Goal: Download file/media

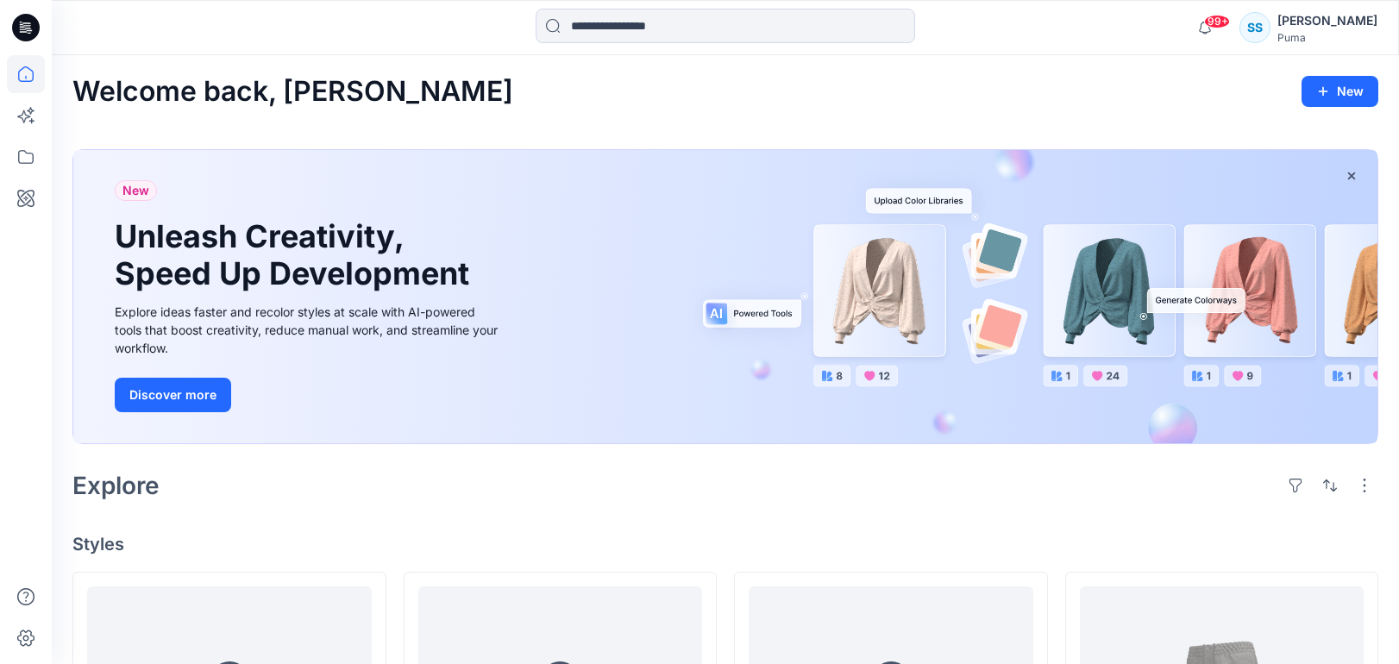
click at [35, 22] on icon at bounding box center [26, 28] width 28 height 28
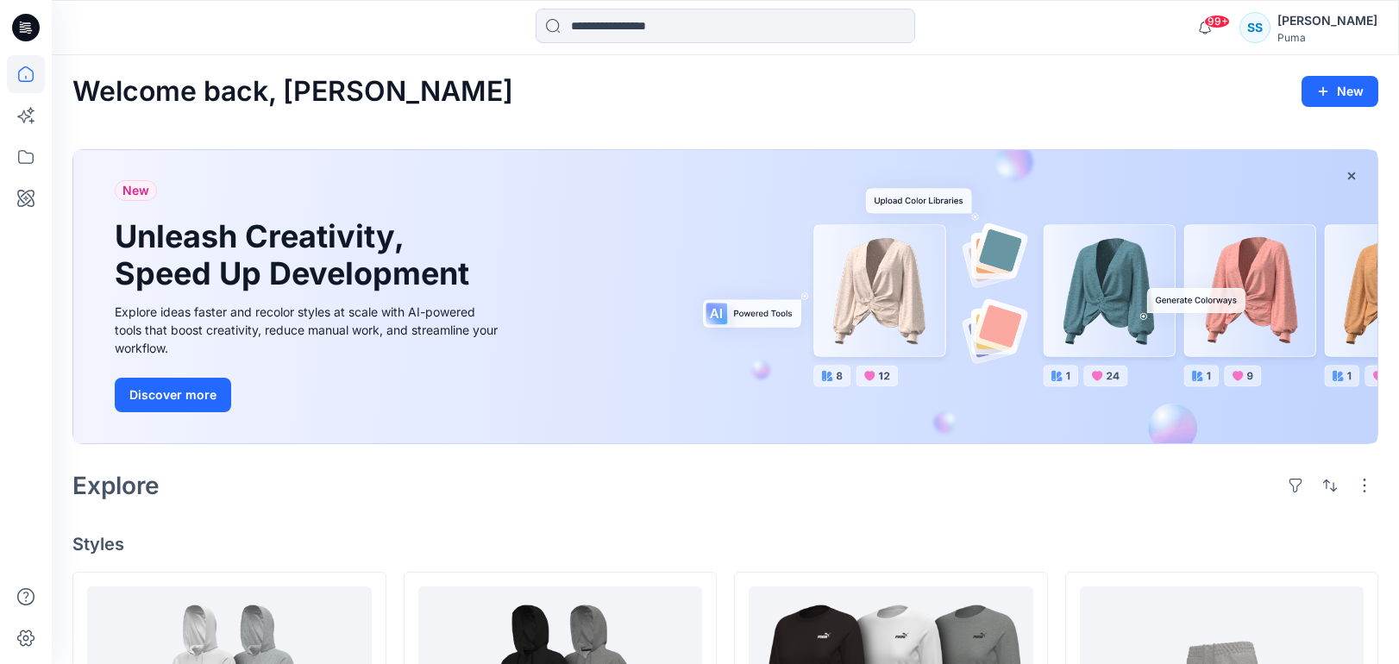
click at [24, 29] on icon at bounding box center [23, 28] width 6 height 1
click at [28, 76] on icon at bounding box center [26, 74] width 38 height 38
click at [30, 72] on icon at bounding box center [26, 74] width 38 height 38
click at [35, 32] on icon at bounding box center [26, 28] width 28 height 28
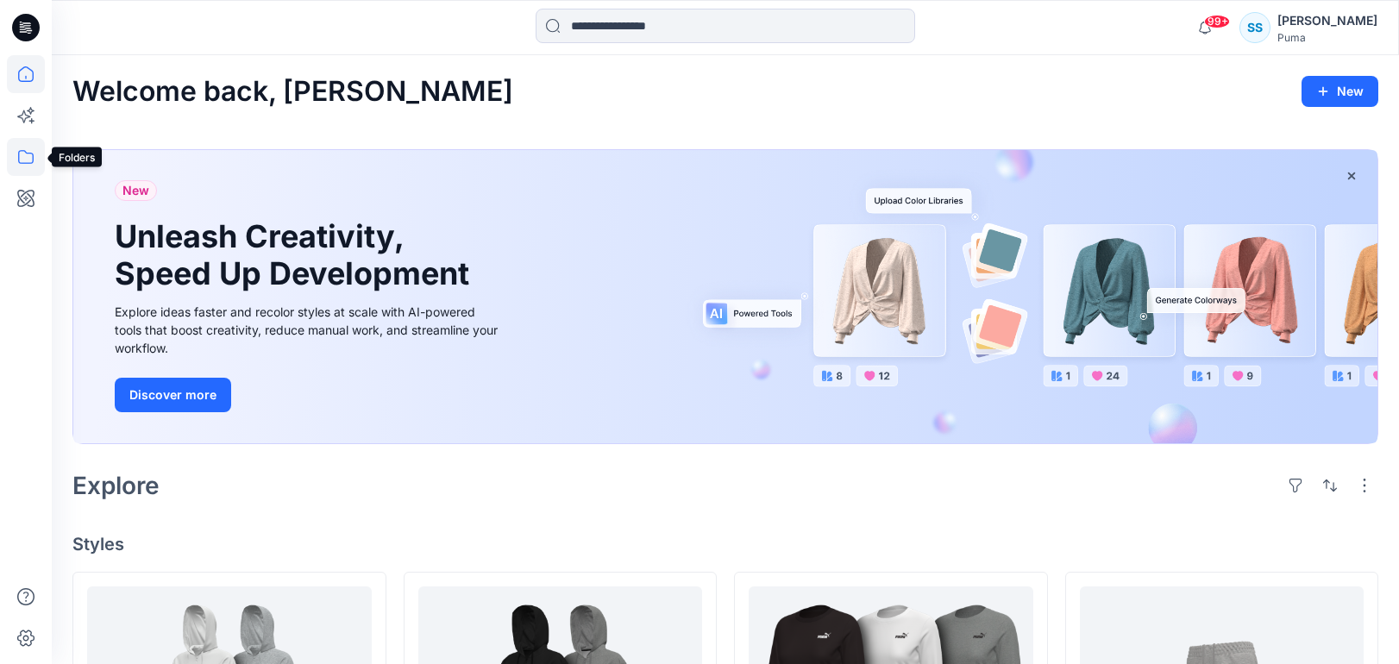
click at [28, 153] on icon at bounding box center [26, 157] width 16 height 14
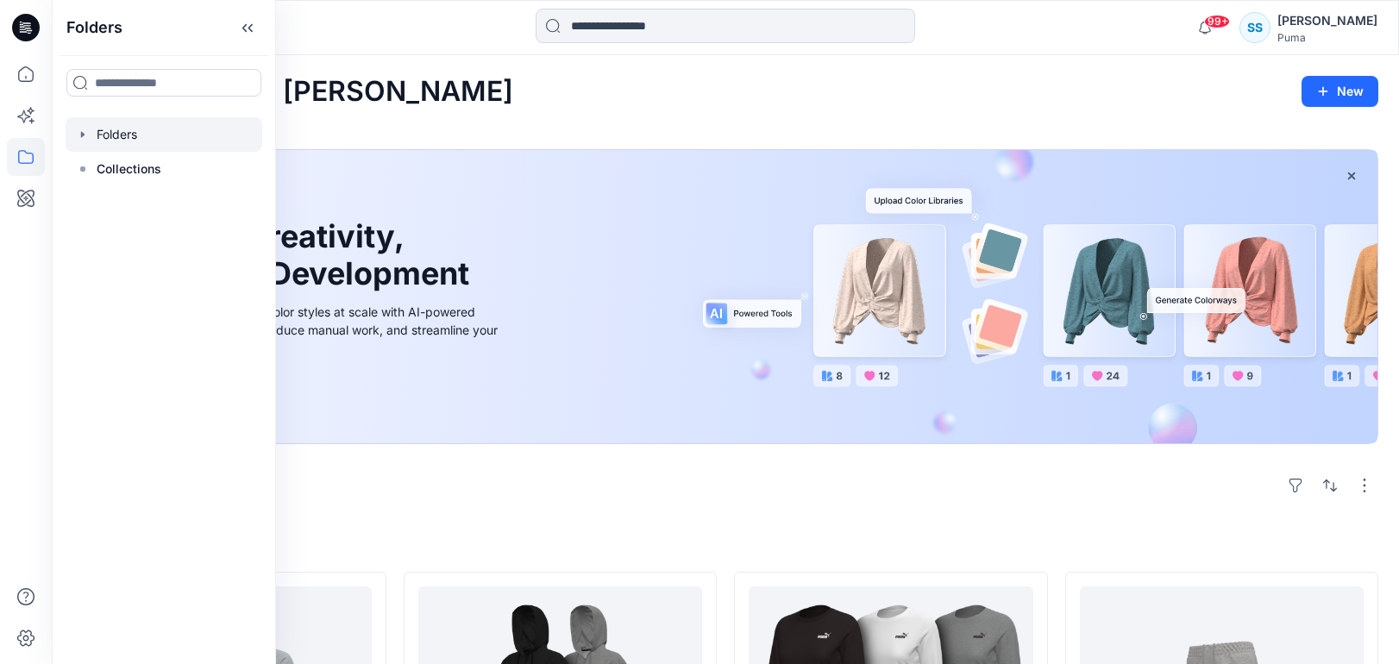
click at [105, 132] on div at bounding box center [164, 134] width 197 height 34
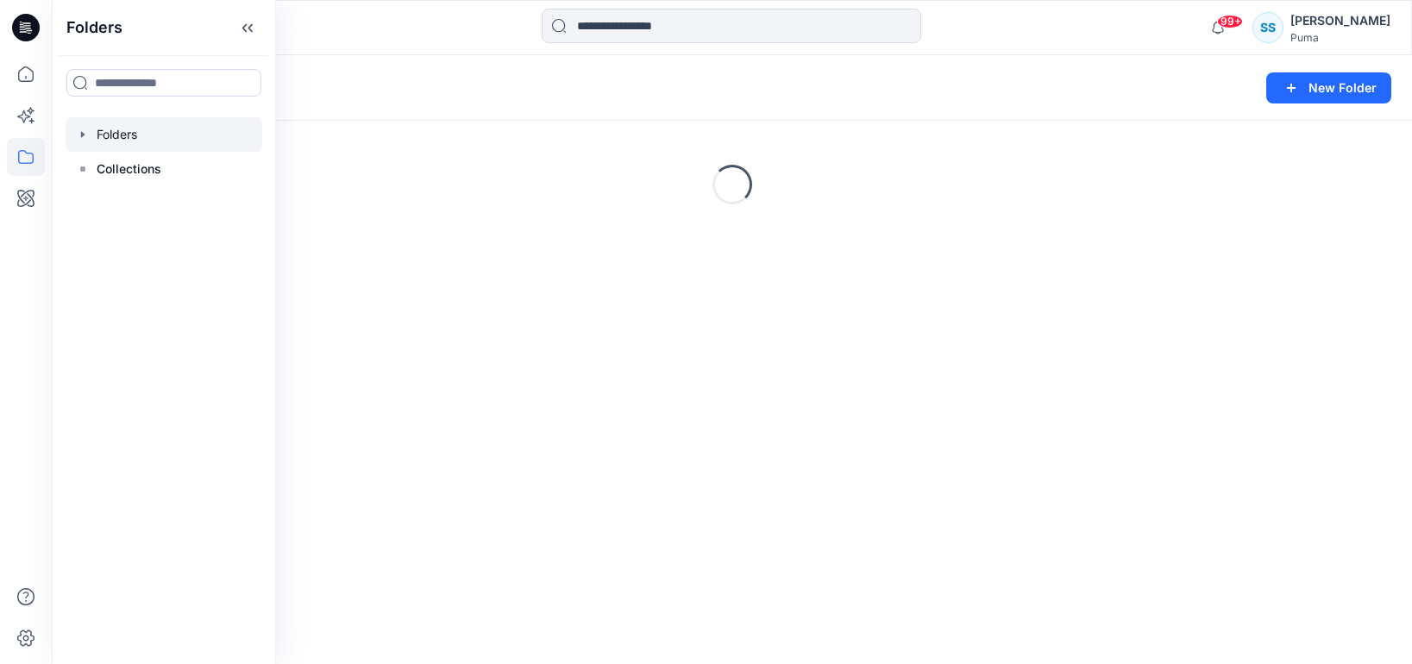
click at [448, 110] on div "Folders New Folder" at bounding box center [732, 88] width 1360 height 66
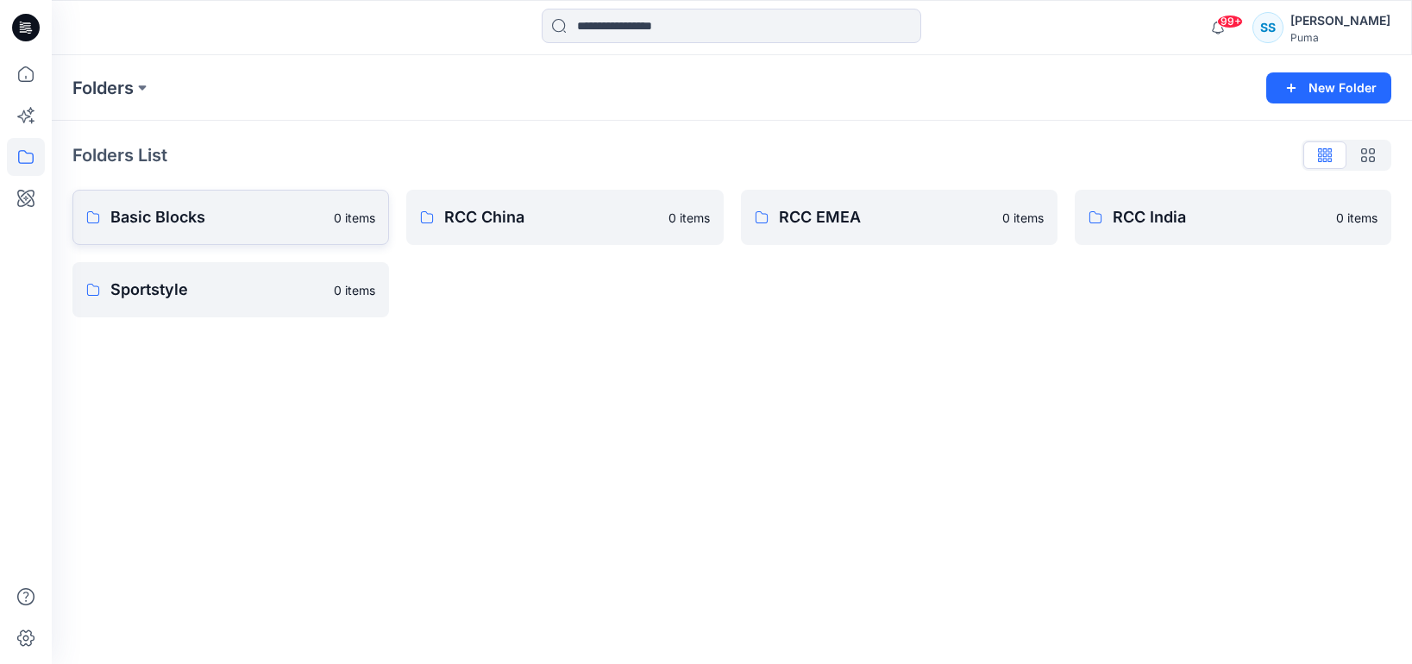
click at [274, 212] on p "Basic Blocks" at bounding box center [216, 217] width 213 height 24
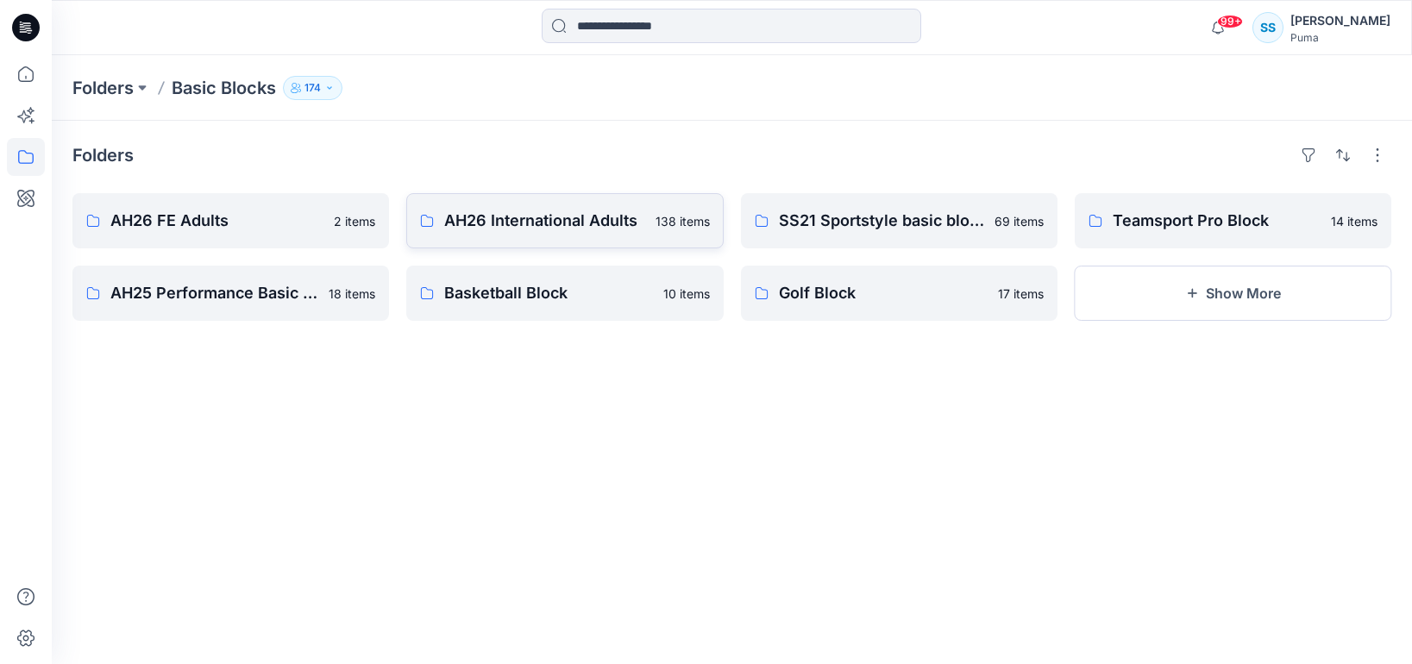
click at [491, 237] on link "AH26 International Adults 138 items" at bounding box center [564, 220] width 316 height 55
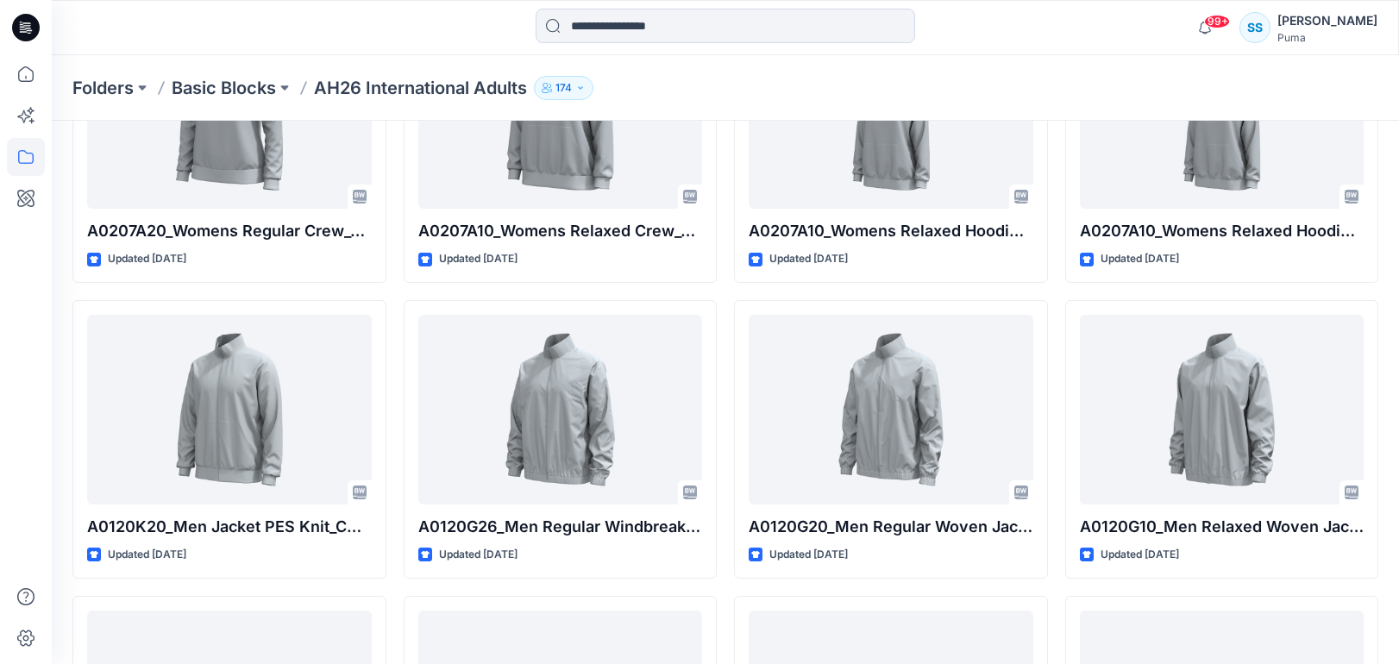
scroll to position [6389, 0]
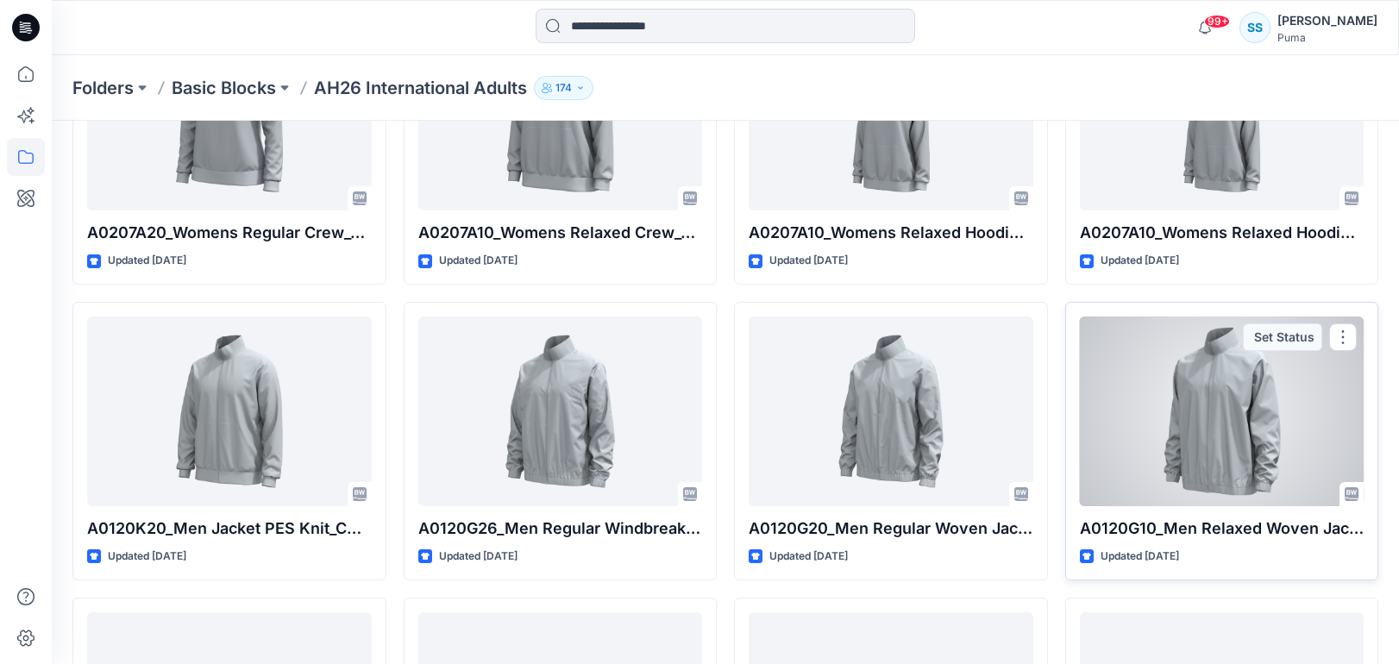
click at [1232, 405] on div at bounding box center [1222, 411] width 285 height 190
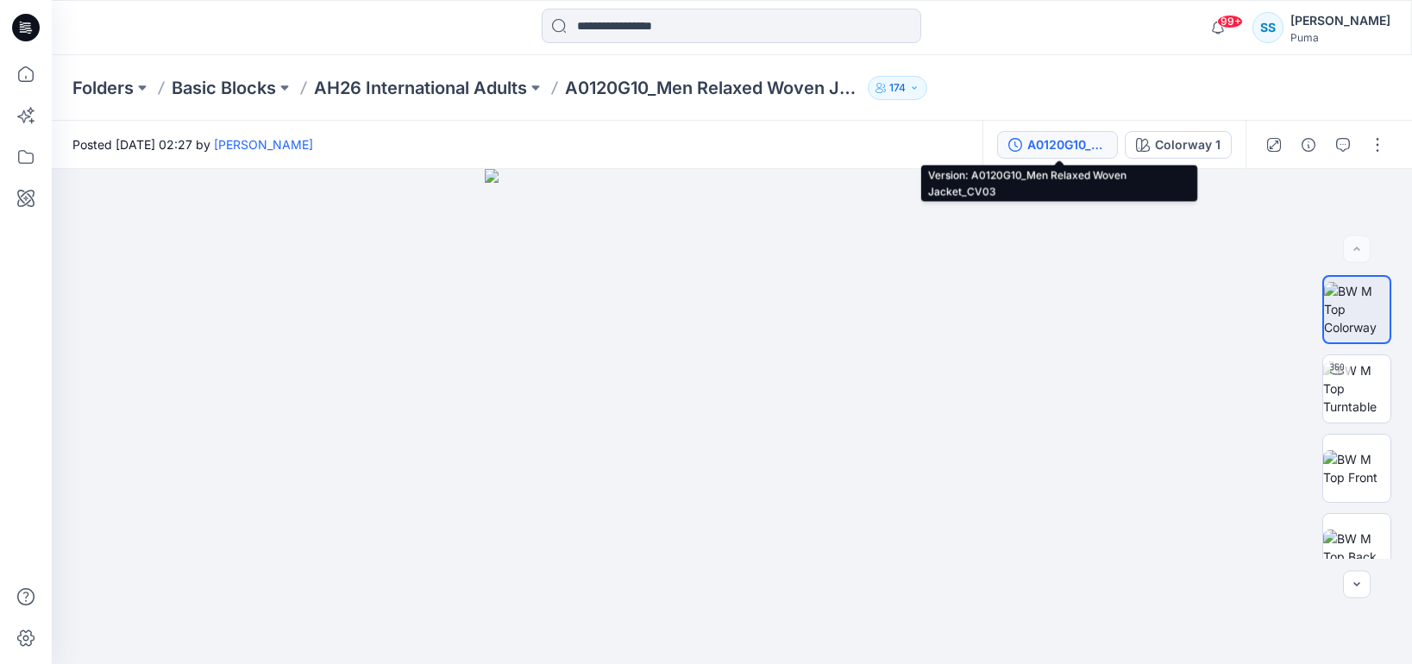
click at [1083, 135] on div "A0120G10_Men Relaxed Woven Jacket_CV03" at bounding box center [1066, 144] width 79 height 19
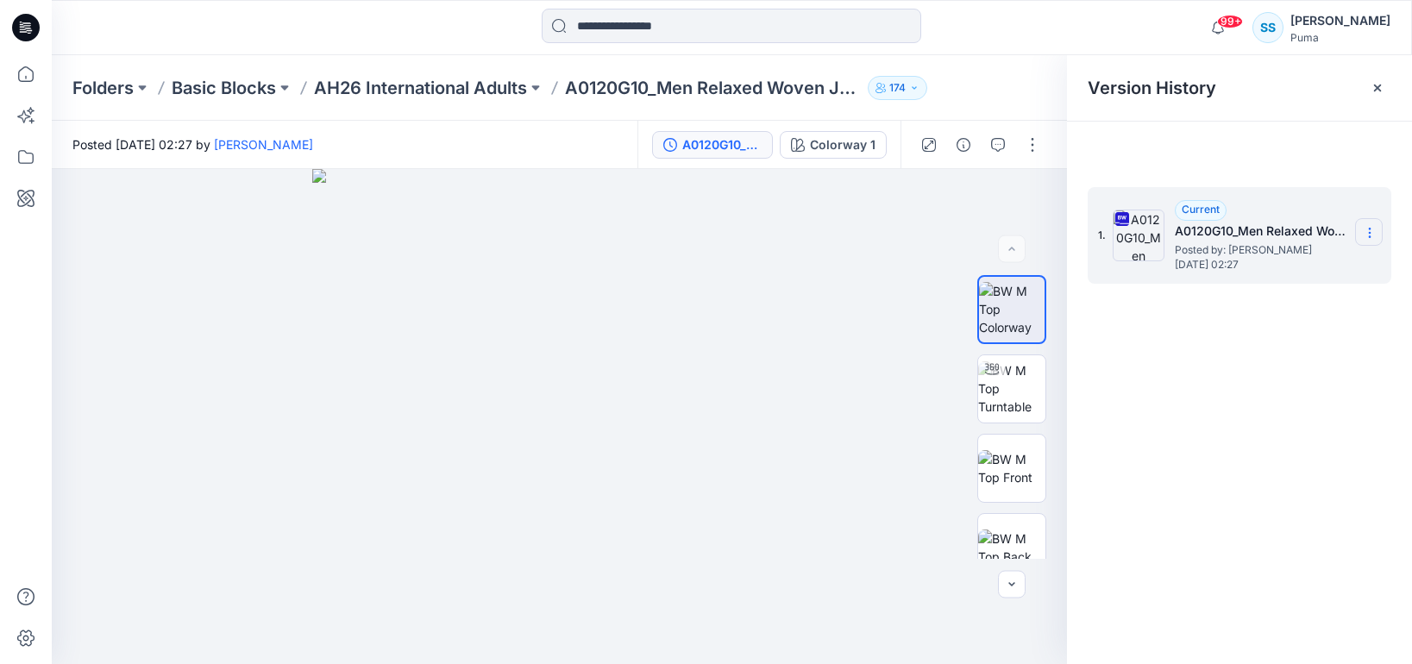
click at [1371, 228] on icon at bounding box center [1369, 233] width 14 height 14
click at [1338, 266] on span "Download Source BW File" at bounding box center [1282, 266] width 145 height 21
click at [1376, 225] on section at bounding box center [1369, 232] width 28 height 28
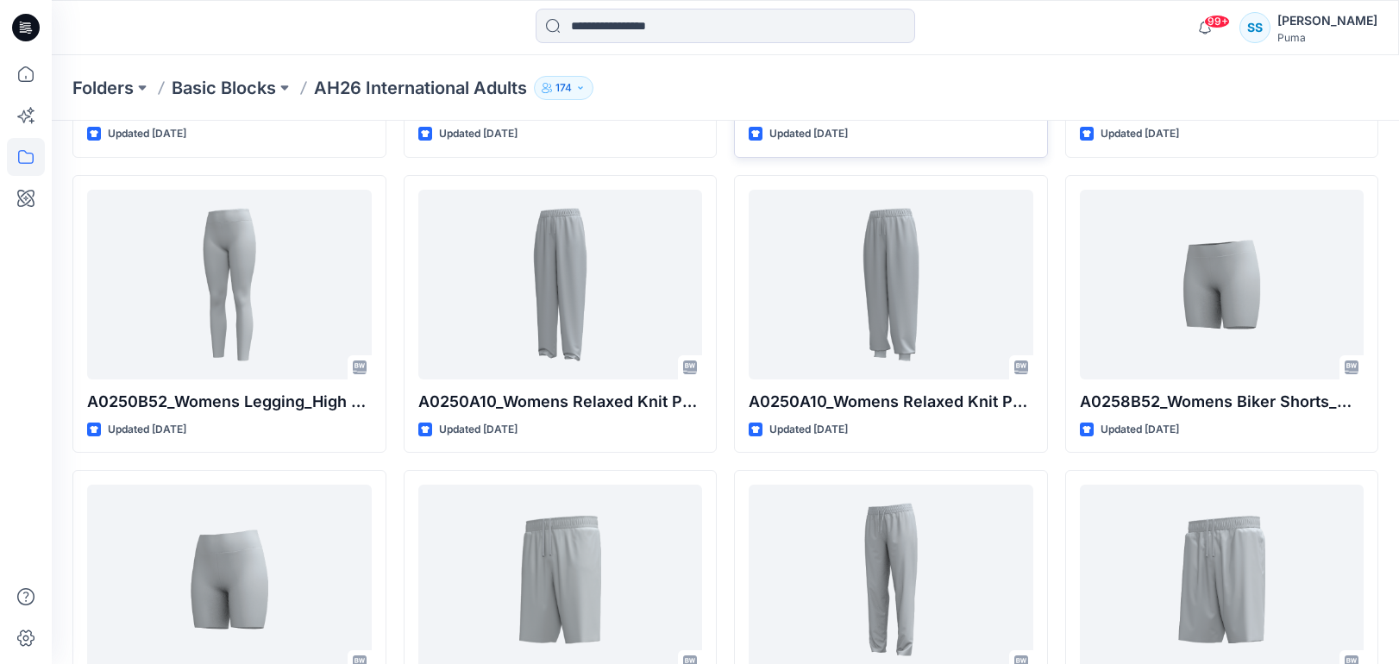
scroll to position [1680, 0]
